Goal: Find specific page/section: Find specific page/section

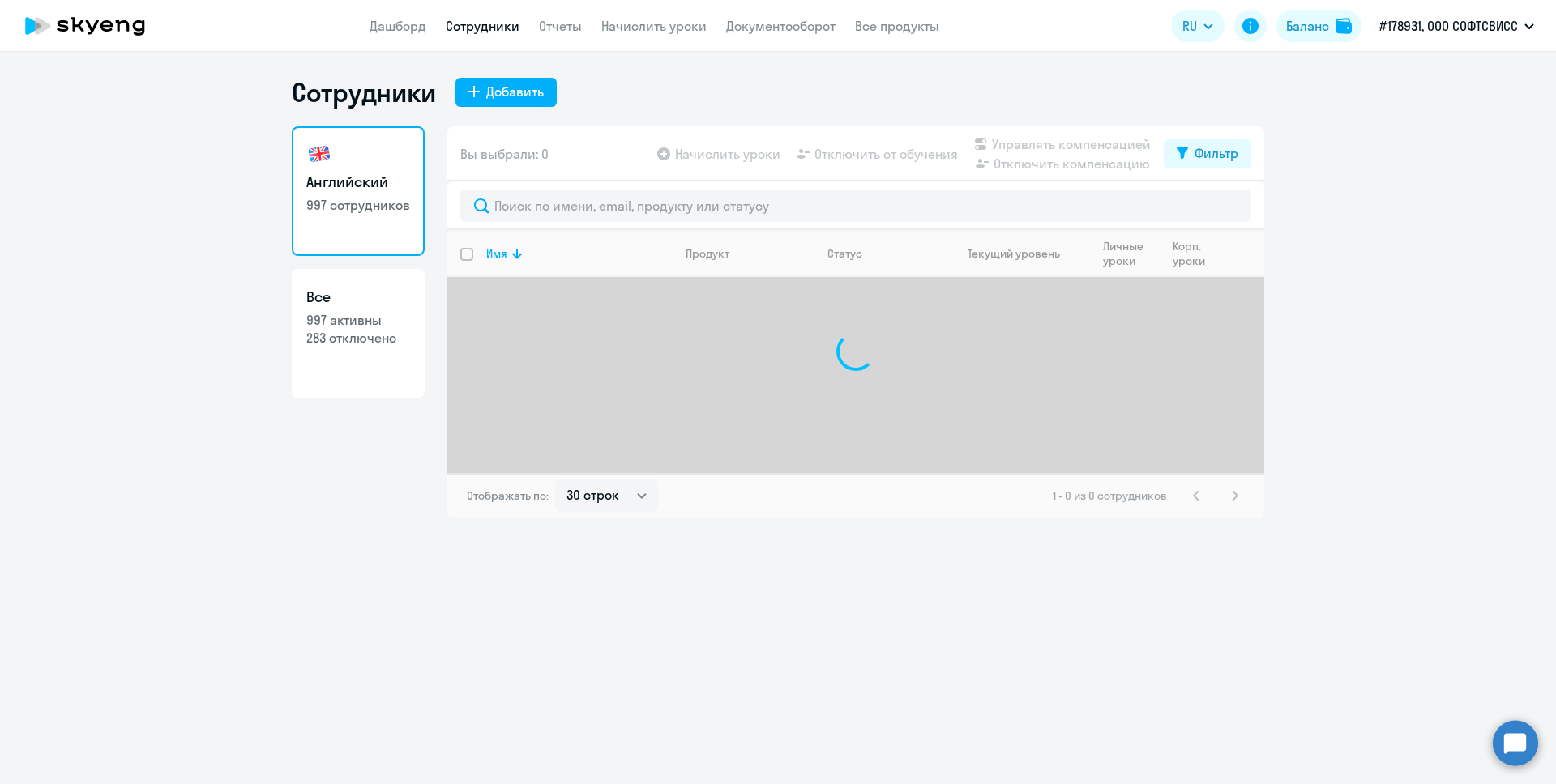
select select "30"
click at [307, 446] on div "Английский 997 сотрудников Все 997 активны 283 отключено" at bounding box center [358, 322] width 133 height 392
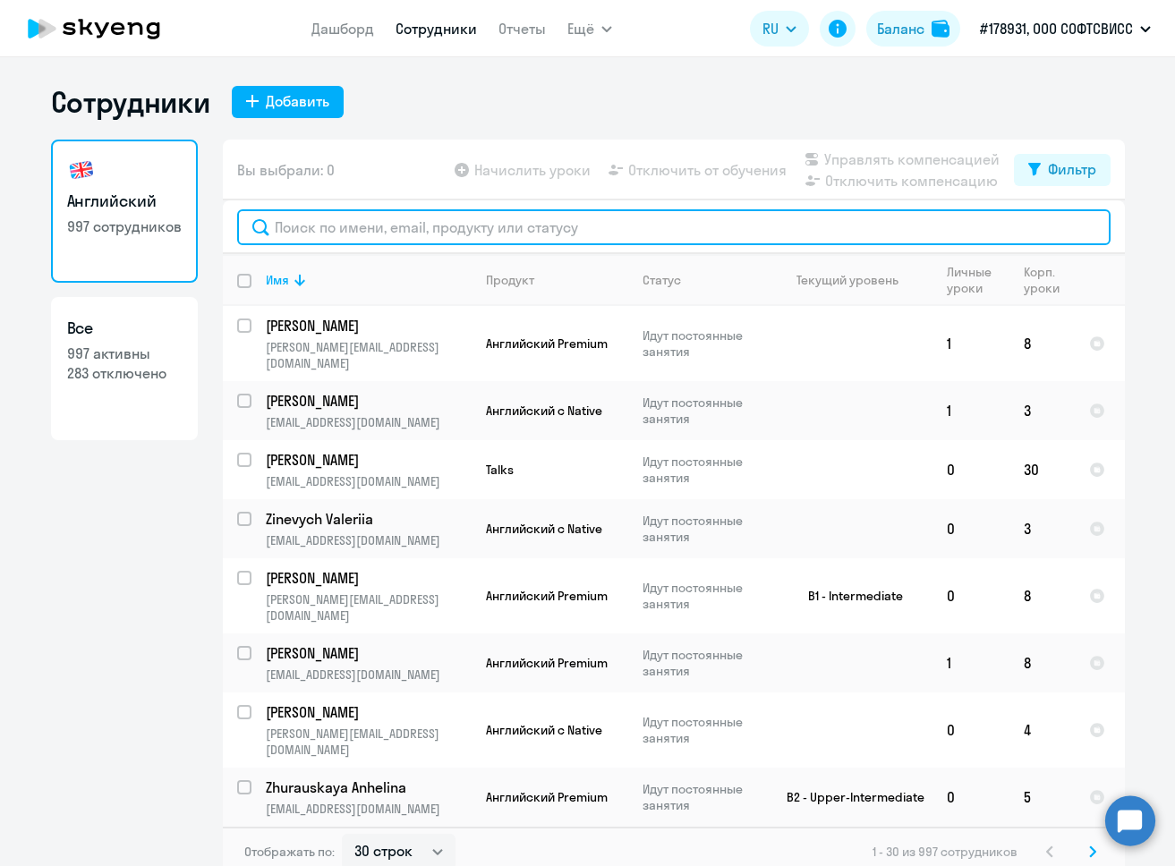
click at [527, 223] on input "text" at bounding box center [673, 227] width 873 height 36
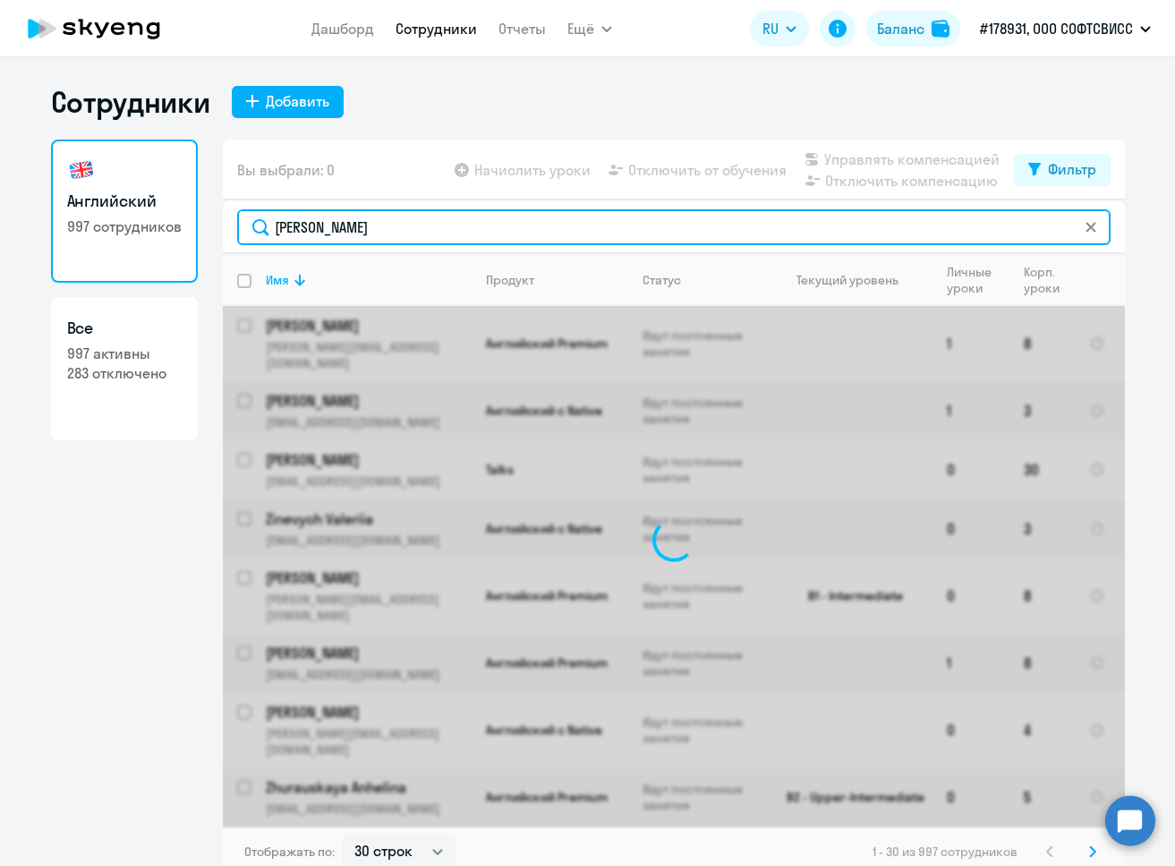
type input "[PERSON_NAME]"
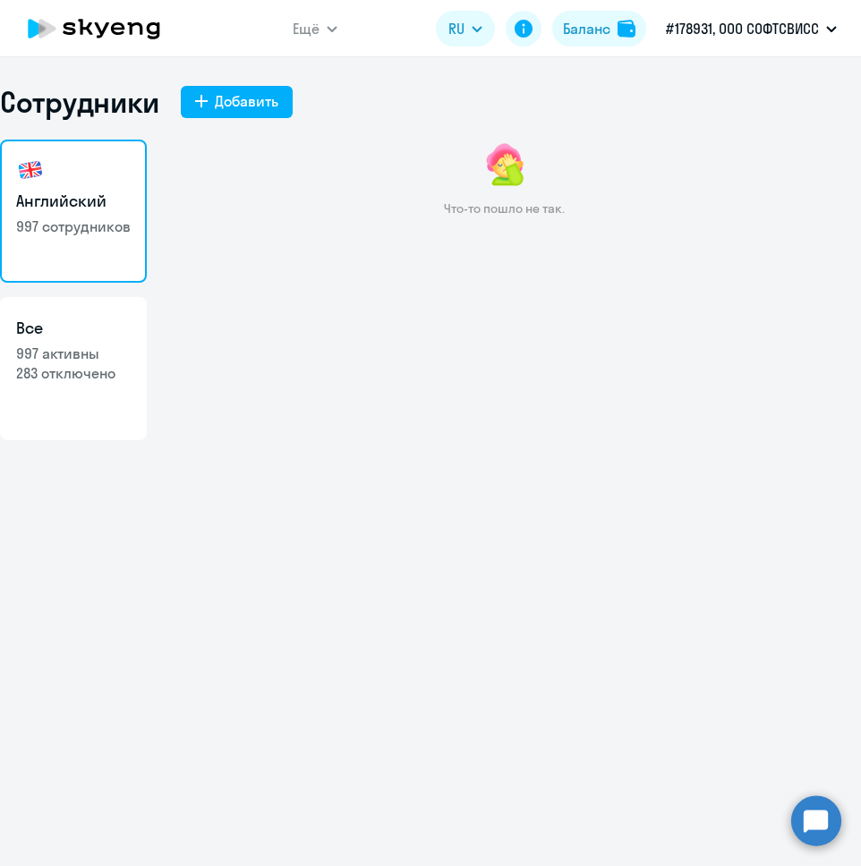
click at [566, 291] on div "Что-то пошло не так." at bounding box center [504, 328] width 714 height 376
click at [99, 211] on h3 "Английский" at bounding box center [73, 201] width 115 height 23
click at [89, 346] on p "997 активны" at bounding box center [73, 354] width 115 height 20
select select "30"
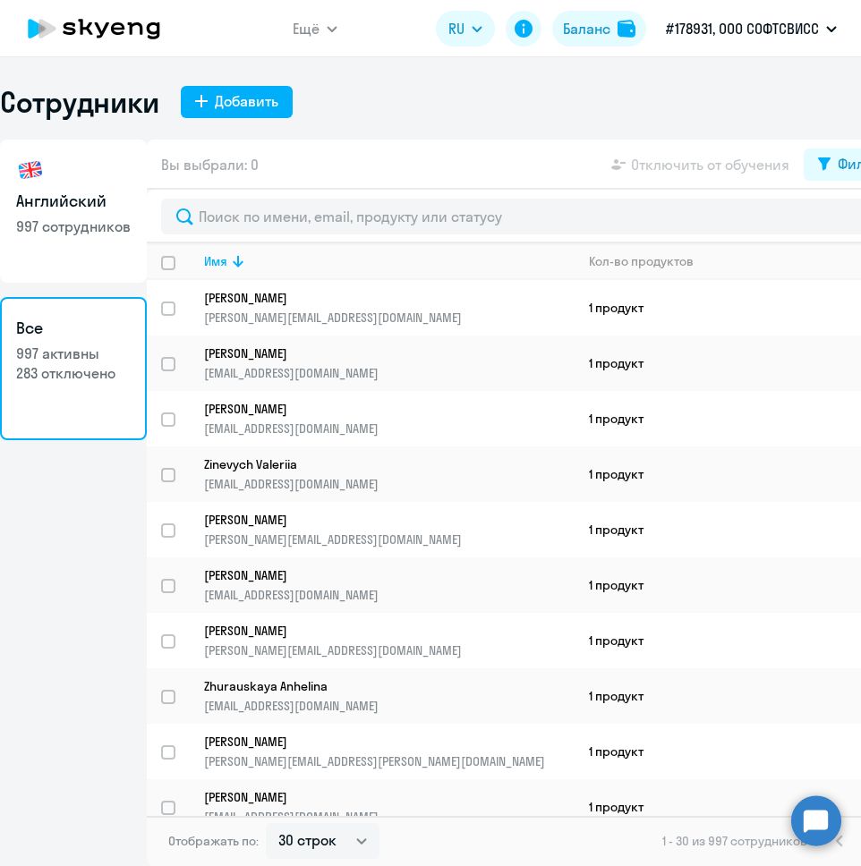
click at [92, 200] on h3 "Английский" at bounding box center [73, 201] width 115 height 23
select select "30"
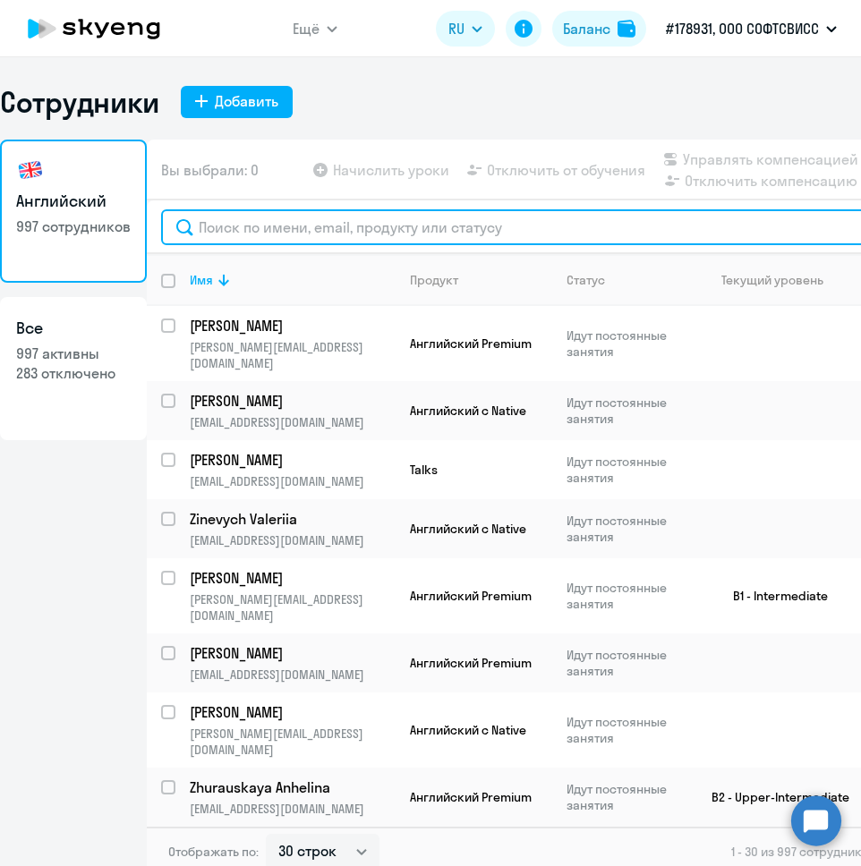
click at [436, 225] on input "text" at bounding box center [565, 227] width 808 height 36
type input "и"
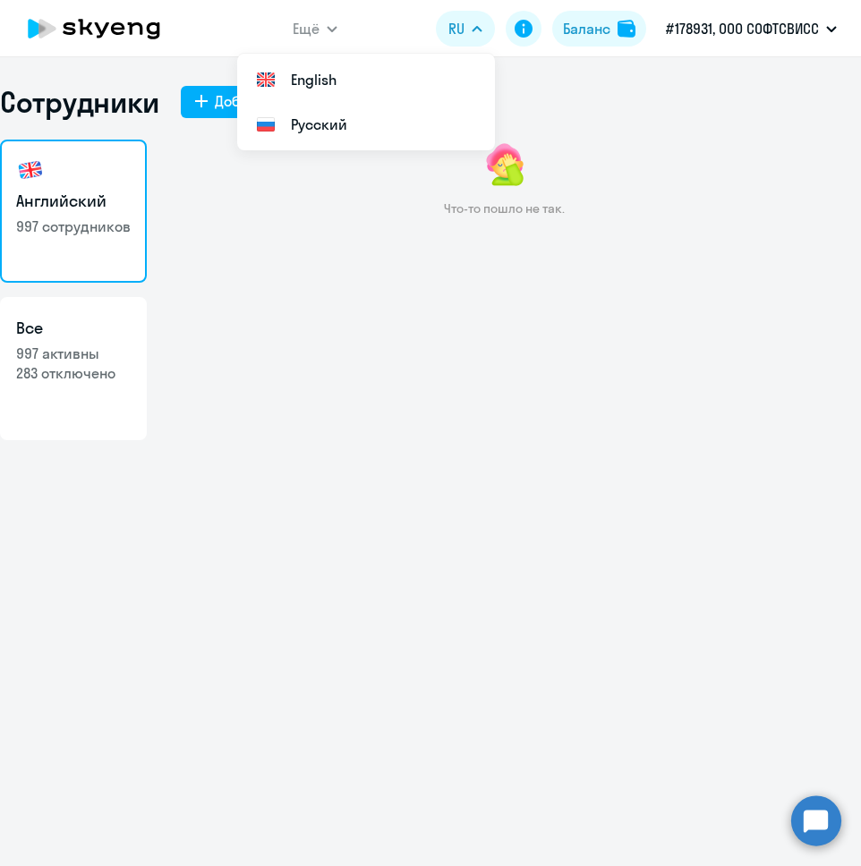
click at [93, 230] on p "997 сотрудников" at bounding box center [73, 226] width 115 height 20
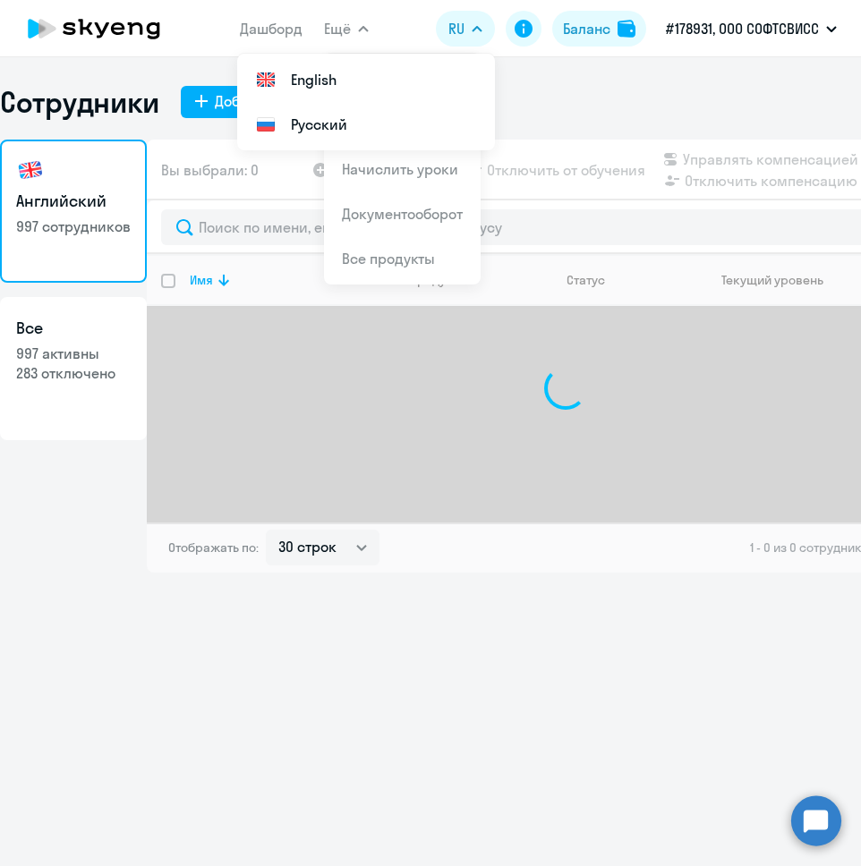
select select "30"
click at [434, 662] on div "Сотрудники Добавить Английский 997 сотрудников Все 997 активны 283 отключено Вы…" at bounding box center [430, 461] width 861 height 809
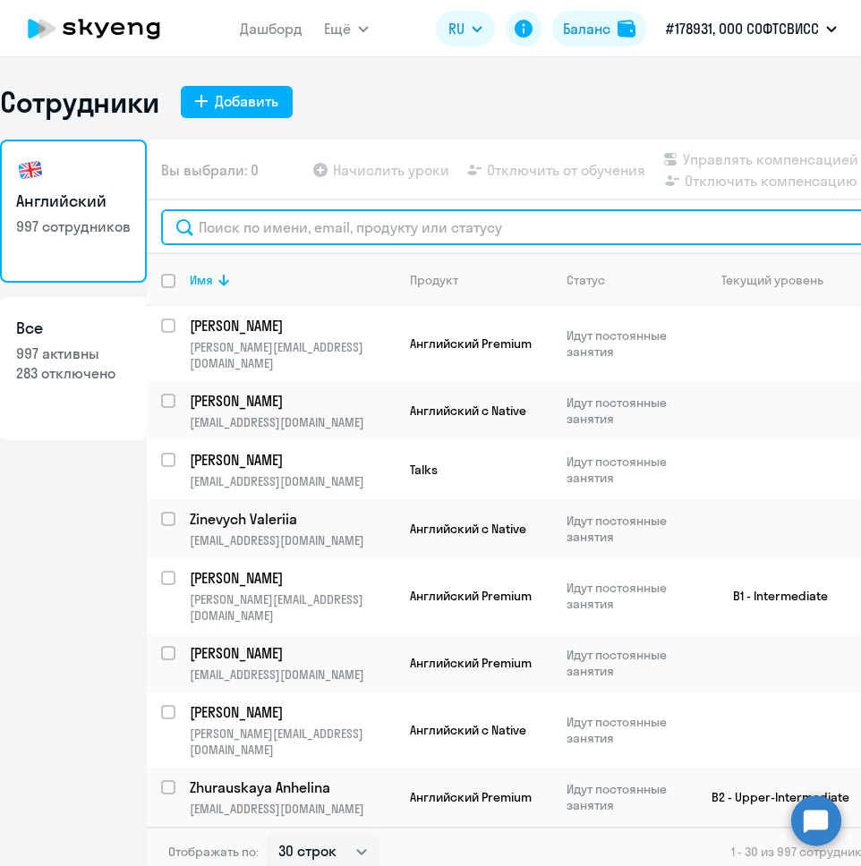
click at [307, 237] on input "text" at bounding box center [565, 227] width 808 height 36
type input "[PERSON_NAME]"
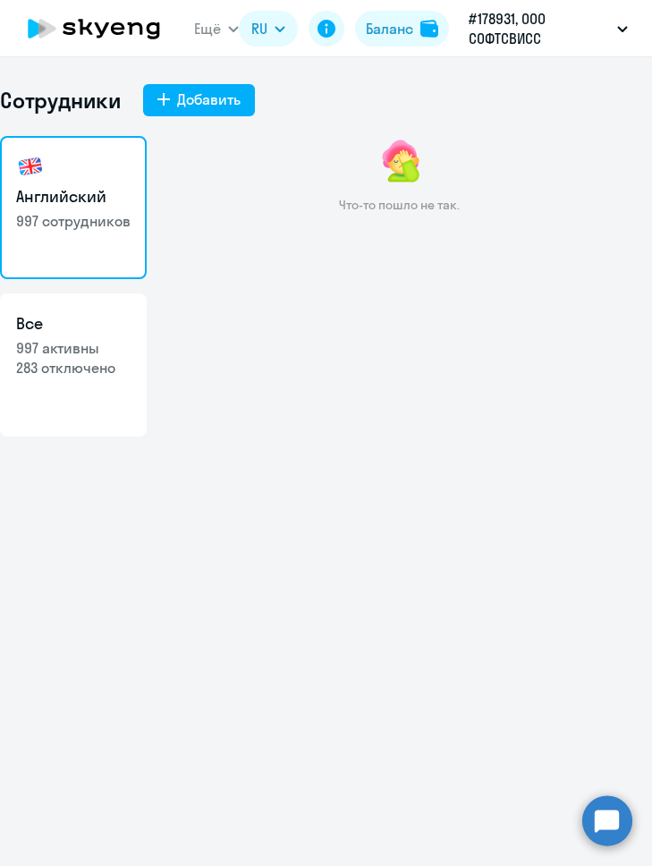
click at [62, 380] on link "Все 997 активны 283 отключено" at bounding box center [73, 364] width 147 height 143
select select "30"
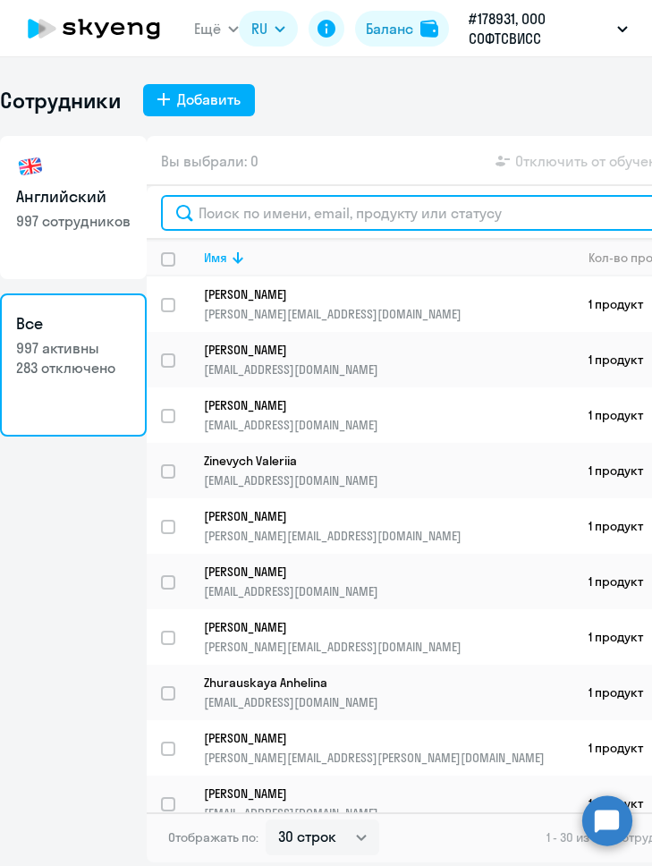
click at [358, 215] on input "text" at bounding box center [473, 213] width 624 height 36
click at [293, 211] on input "text" at bounding box center [473, 213] width 624 height 36
paste input "keke"
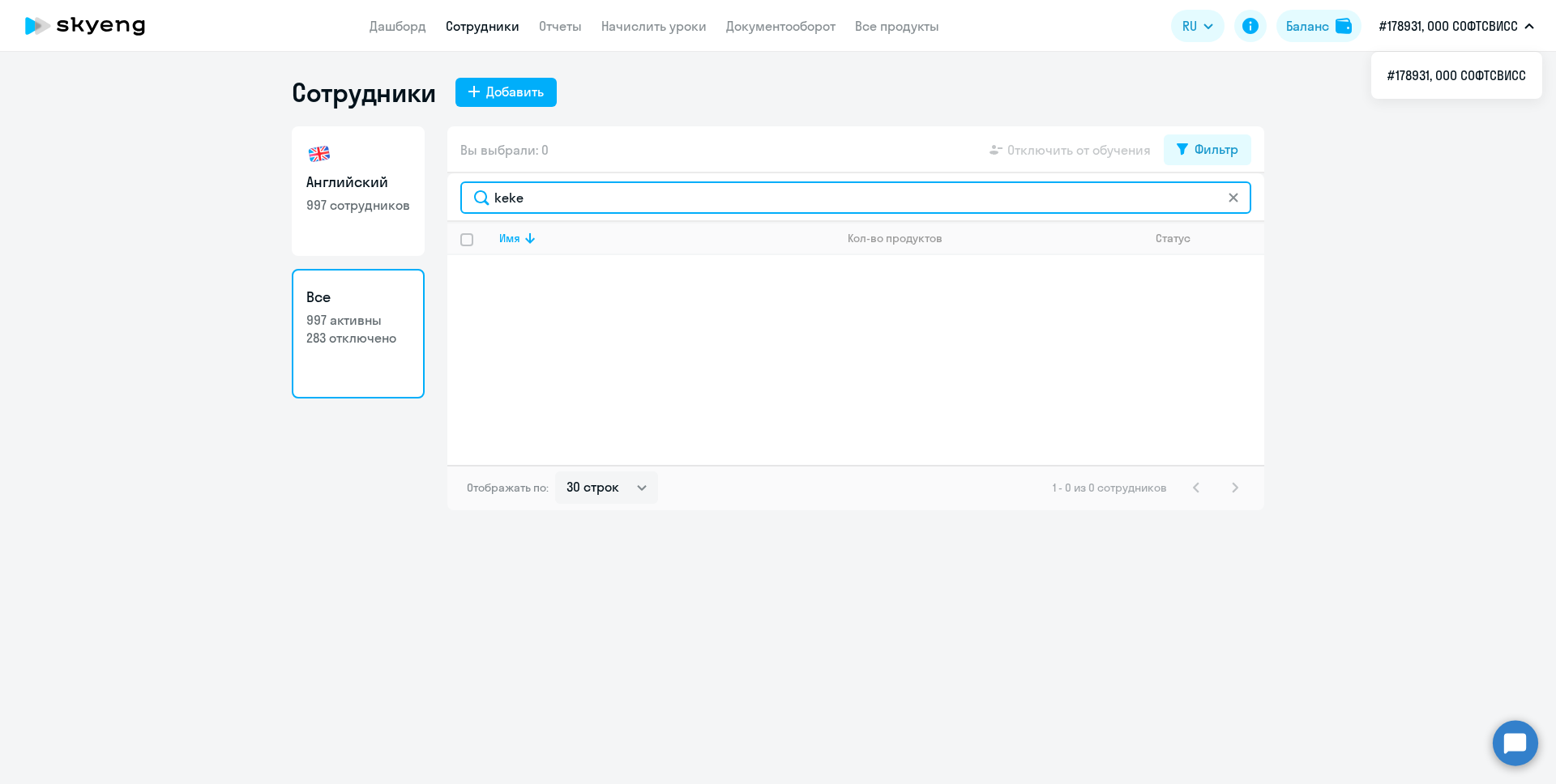
click at [519, 198] on input "keke" at bounding box center [855, 197] width 791 height 33
click at [518, 195] on input "an" at bounding box center [855, 197] width 791 height 33
type input "an"
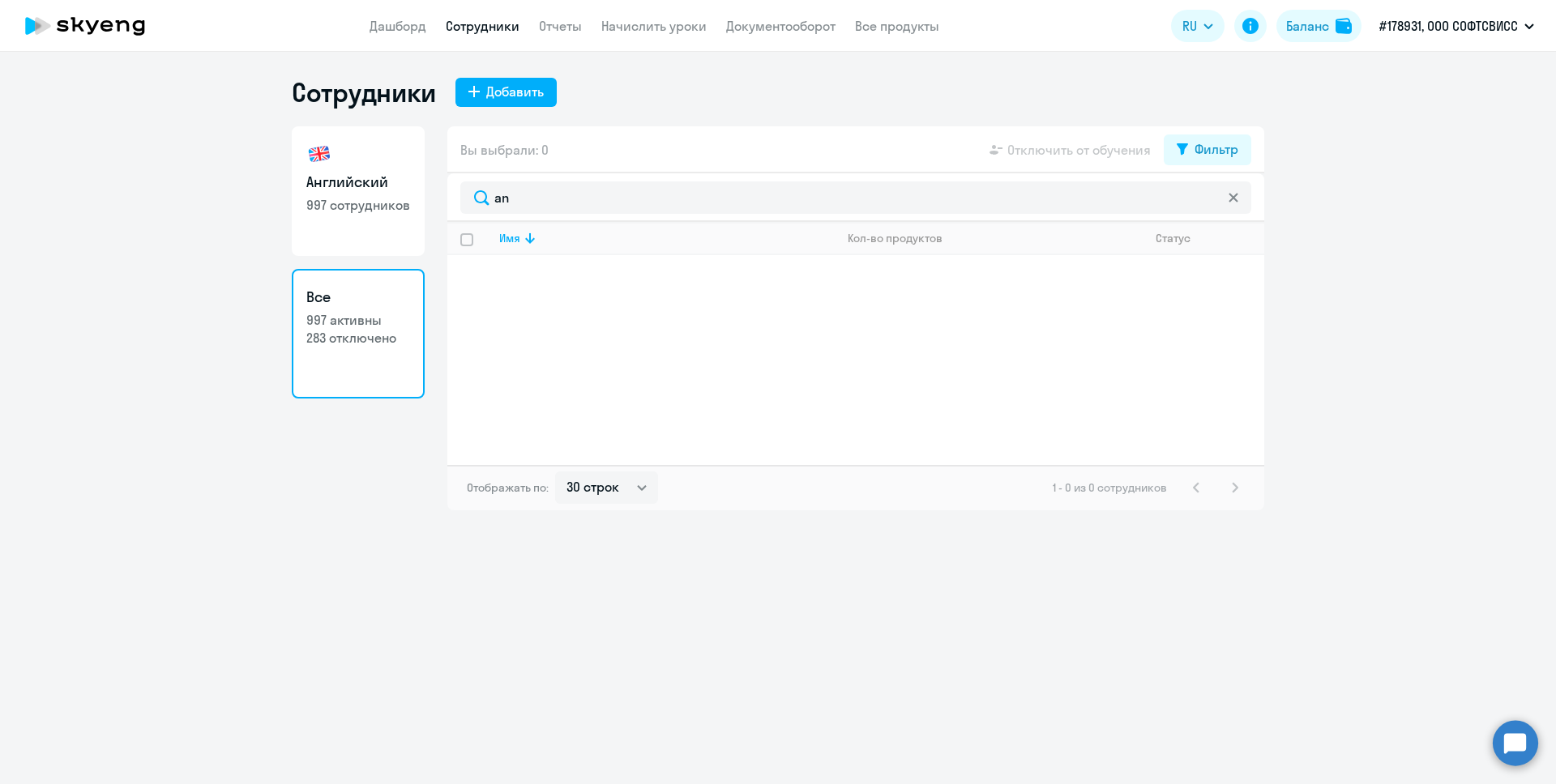
click at [389, 183] on h3 "Английский" at bounding box center [358, 182] width 104 height 21
select select "30"
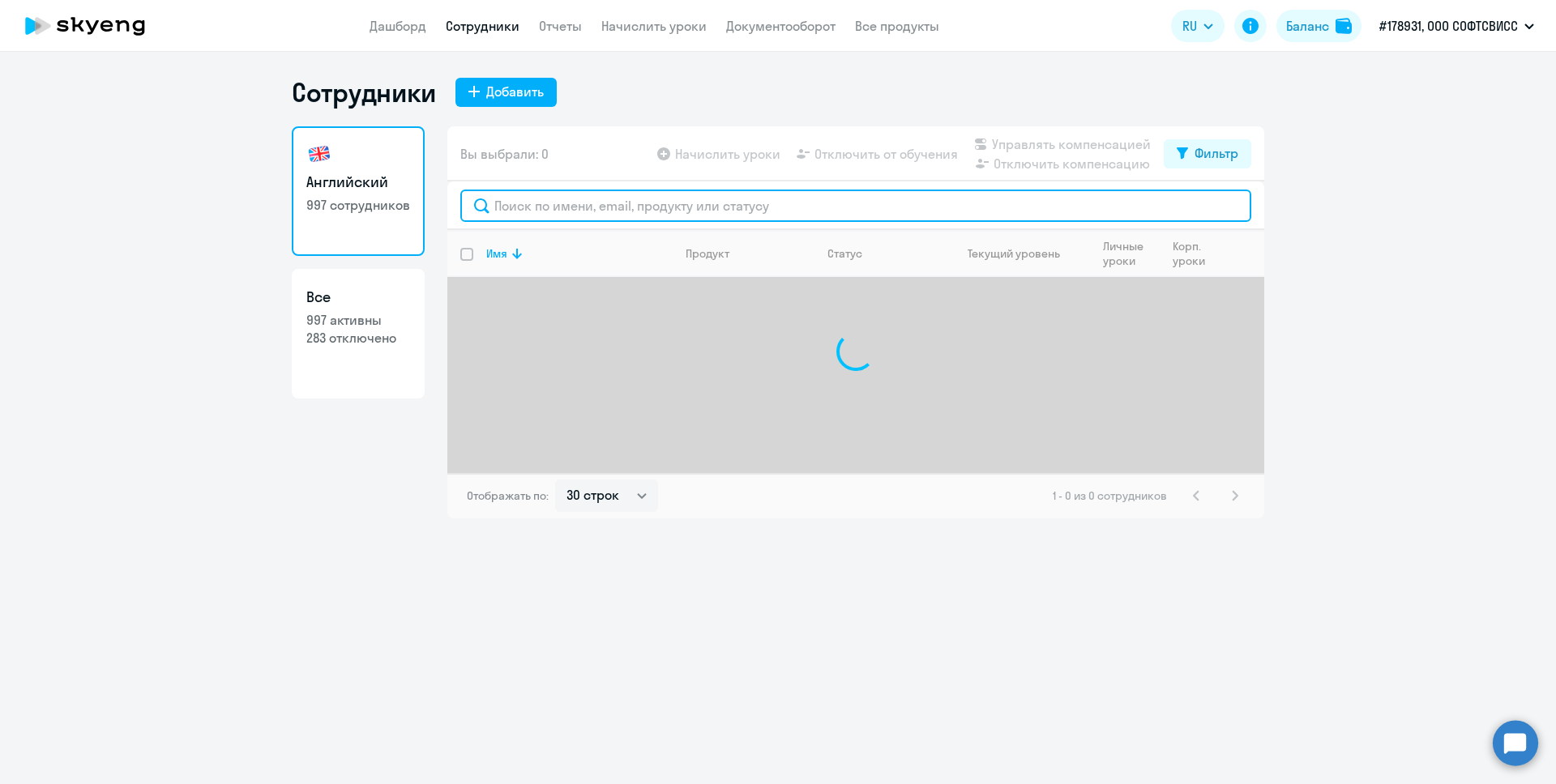
click at [533, 209] on input "text" at bounding box center [855, 206] width 791 height 33
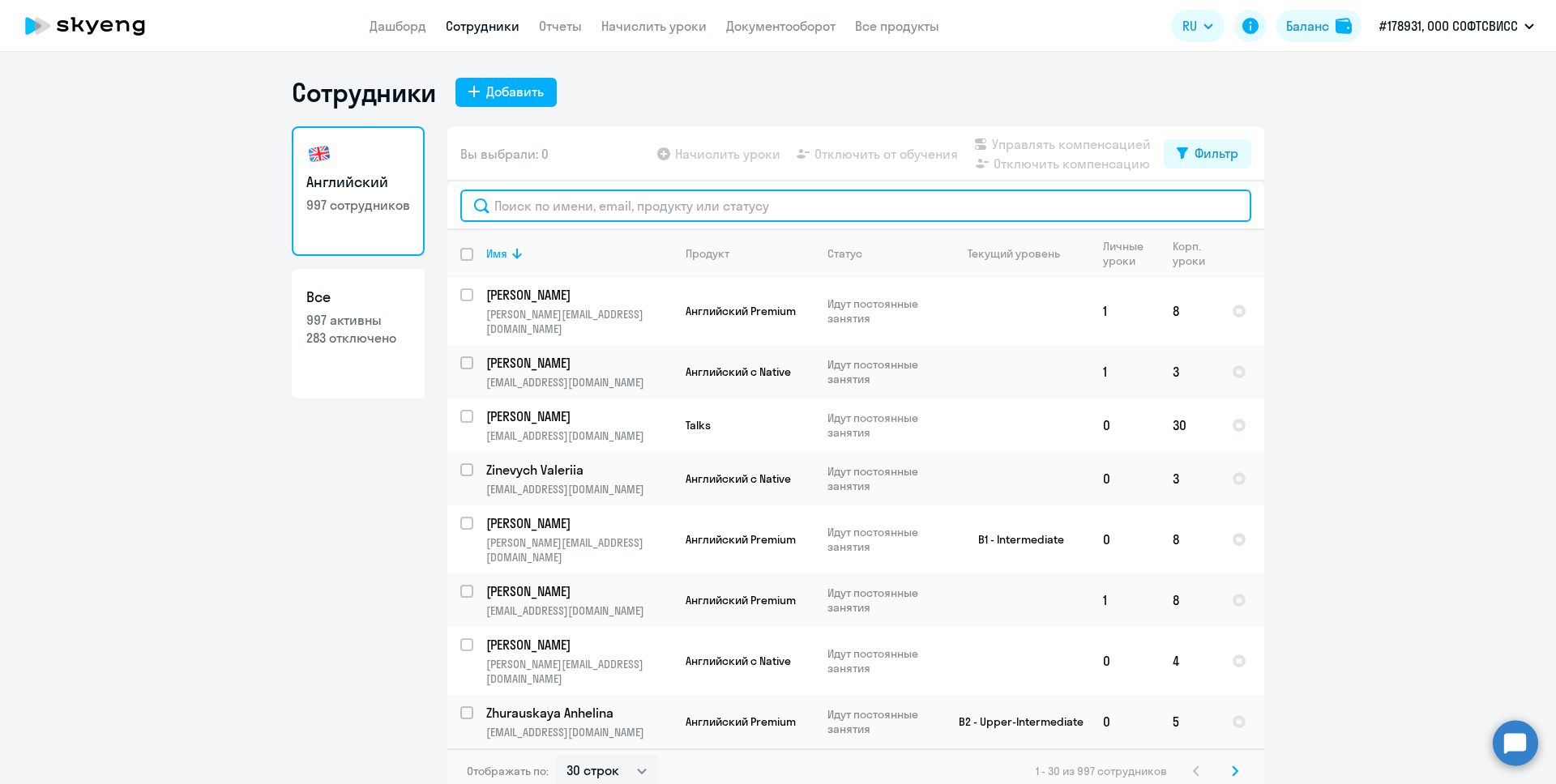
paste input "keke"
type input "keke"
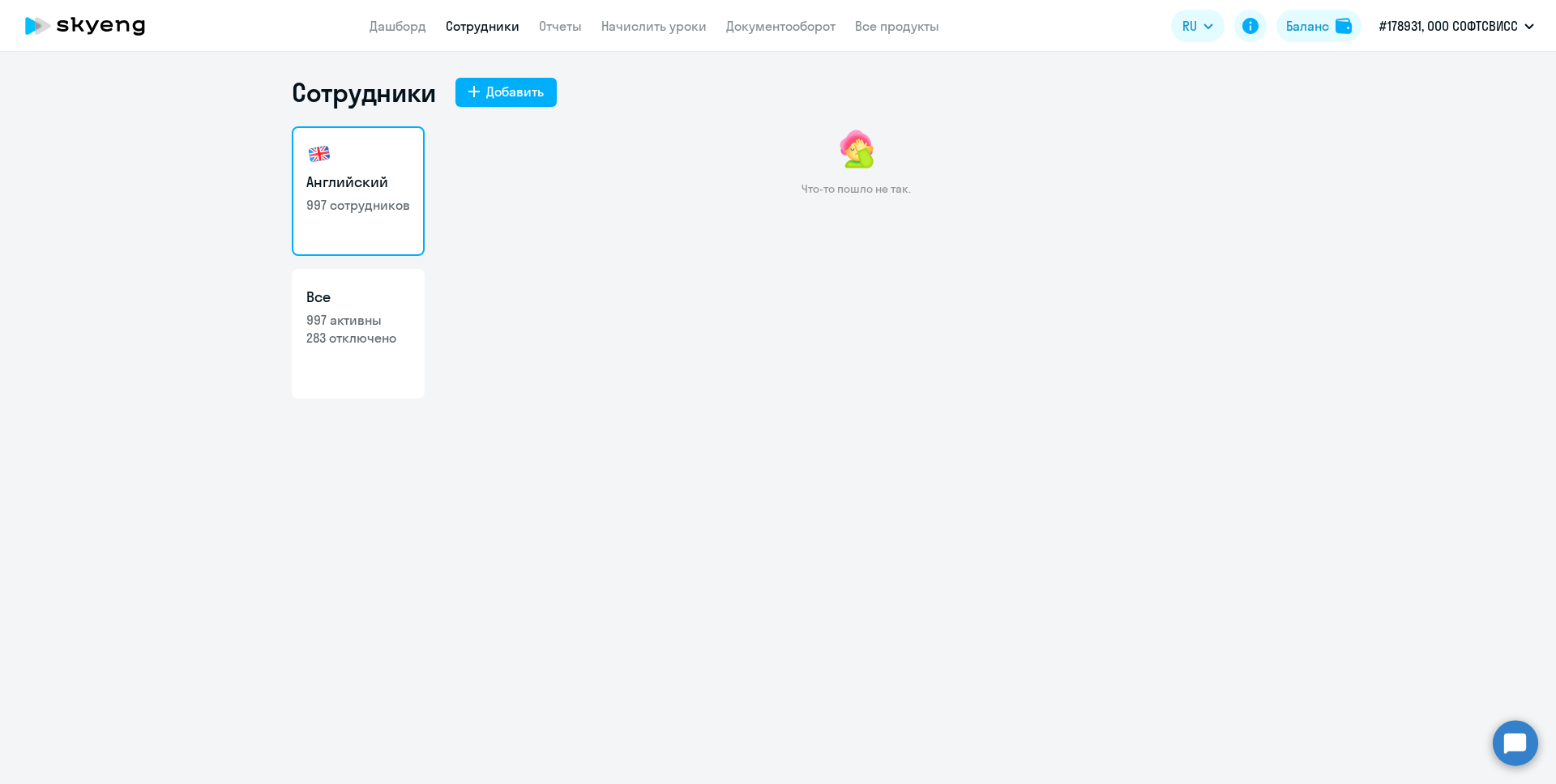
click at [779, 292] on div "Что-то пошло не так." at bounding box center [856, 297] width 817 height 340
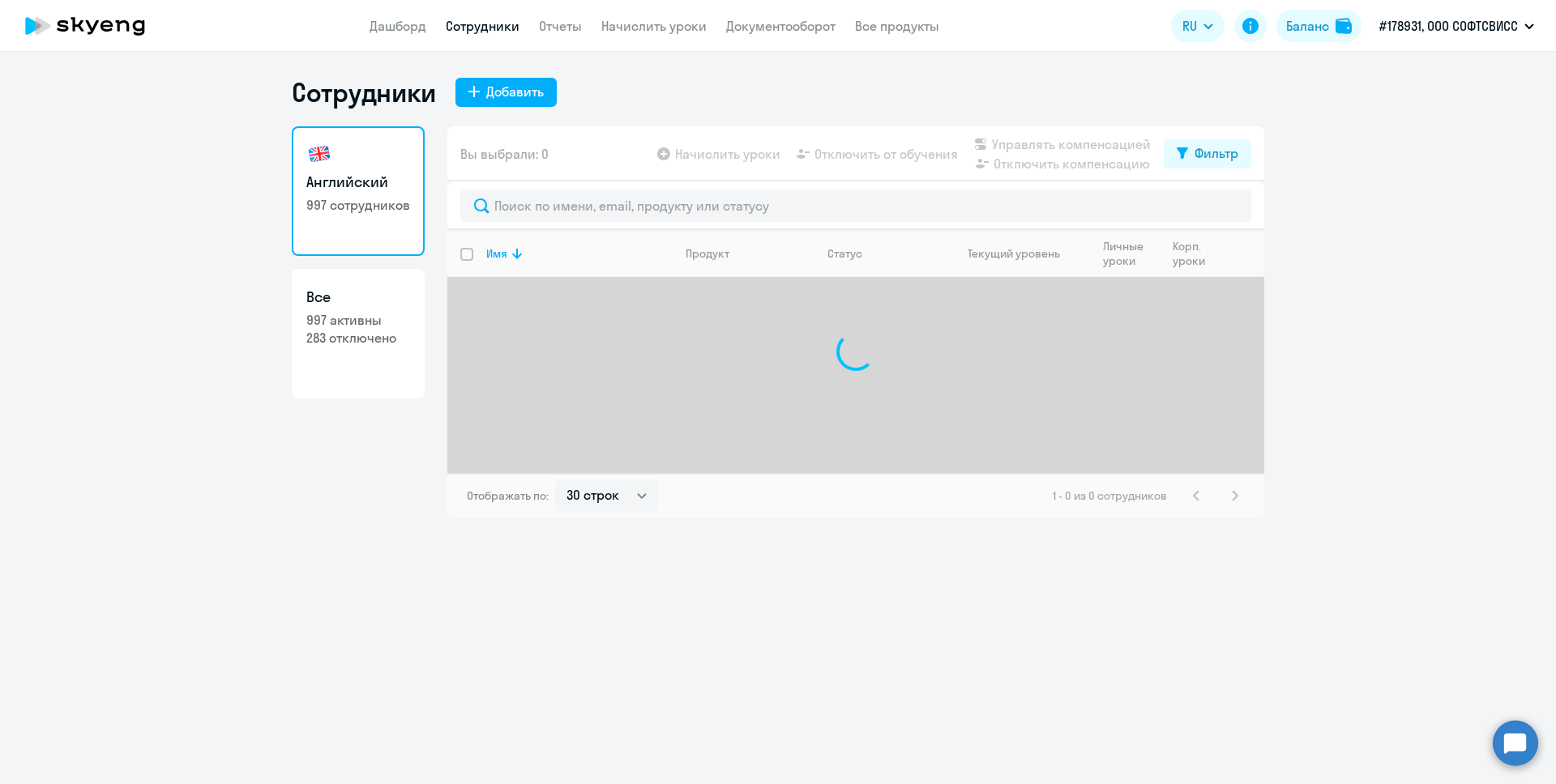
select select "30"
